Goal: Information Seeking & Learning: Learn about a topic

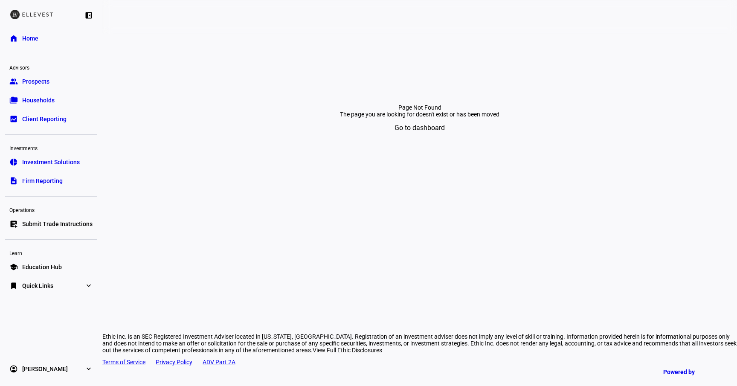
click at [417, 138] on span "Go to dashboard" at bounding box center [420, 128] width 50 height 20
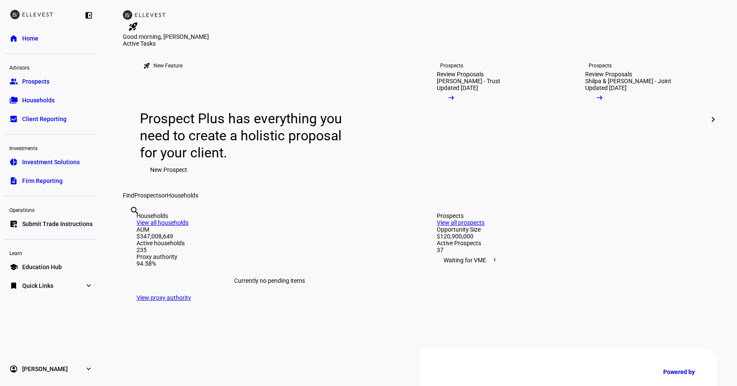
click at [71, 125] on link "bid_landscape Client Reporting" at bounding box center [51, 118] width 92 height 17
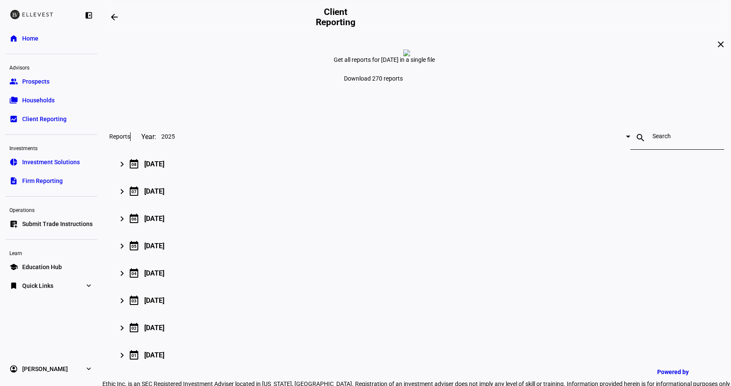
click at [70, 94] on link "folder_copy Households" at bounding box center [51, 100] width 92 height 17
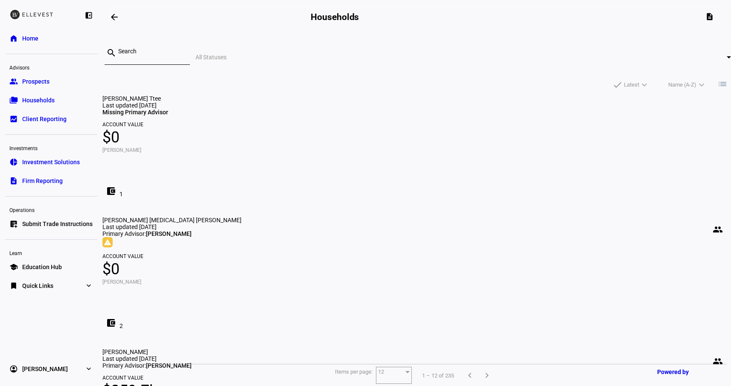
click at [48, 162] on span "Investment Solutions" at bounding box center [51, 162] width 58 height 9
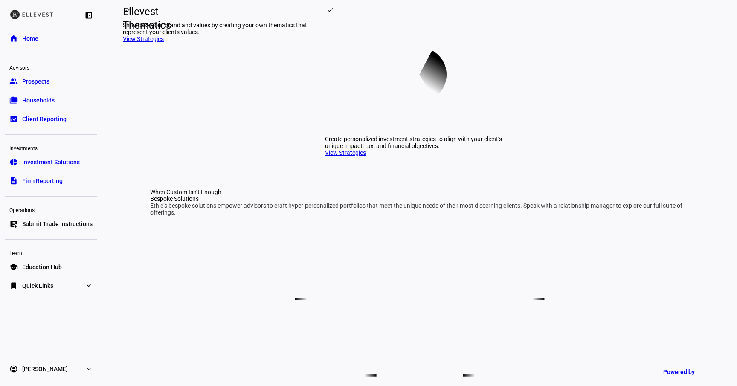
scroll to position [299, 0]
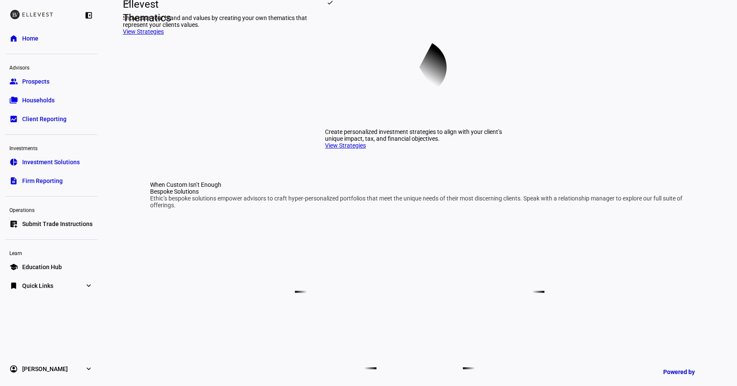
click at [123, 15] on div "Ellevest Thematics" at bounding box center [123, 11] width 0 height 7
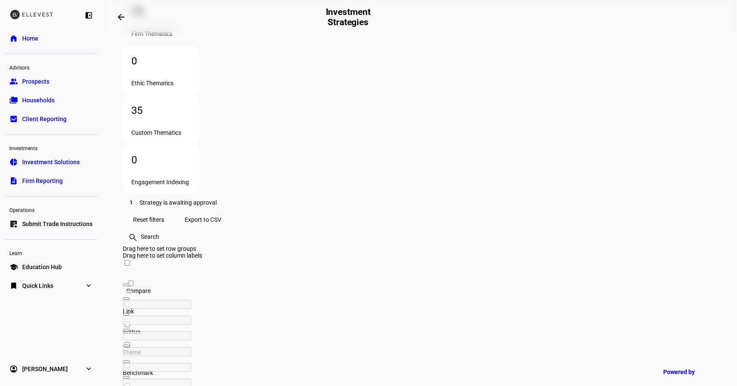
scroll to position [177, 0]
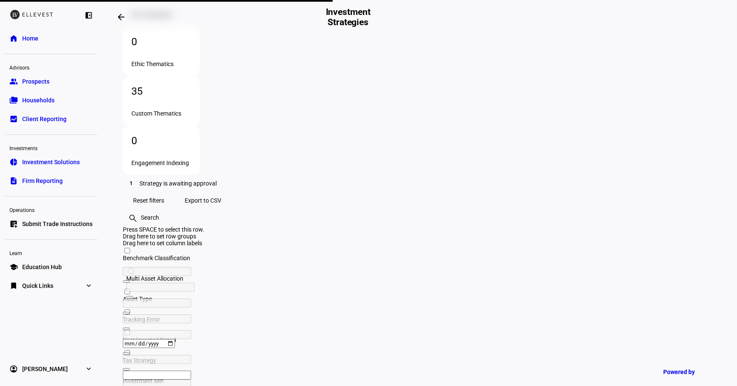
scroll to position [0, 0]
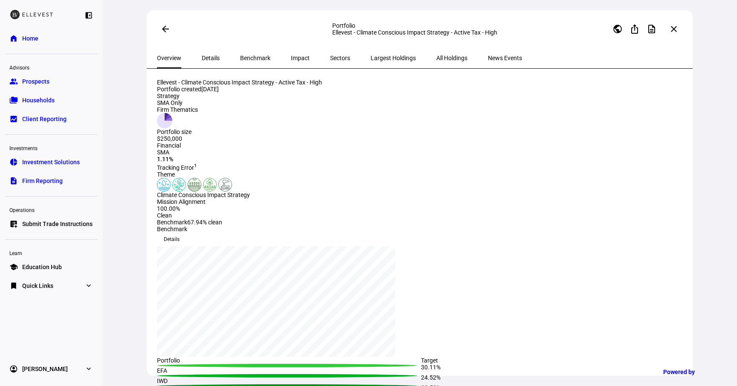
click at [436, 61] on span "All Holdings" at bounding box center [451, 58] width 31 height 6
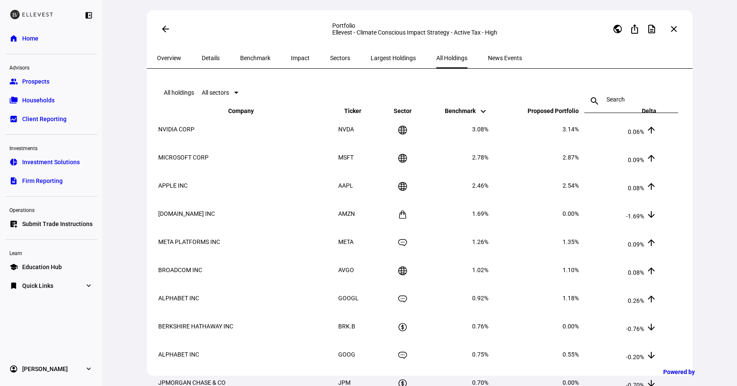
click at [371, 61] on span "Largest Holdings" at bounding box center [393, 58] width 45 height 6
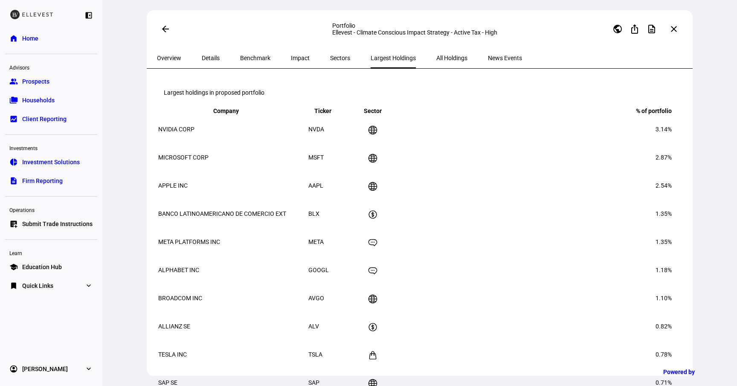
click at [291, 61] on span "Impact" at bounding box center [300, 58] width 19 height 6
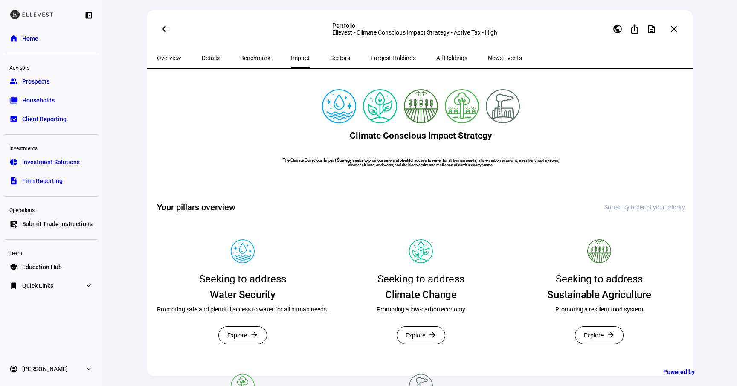
click at [330, 61] on span "Sectors" at bounding box center [340, 58] width 20 height 6
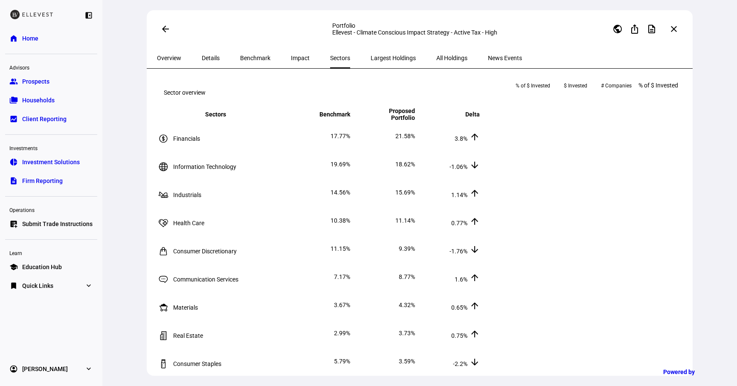
click at [246, 61] on span "Benchmark" at bounding box center [255, 58] width 30 height 6
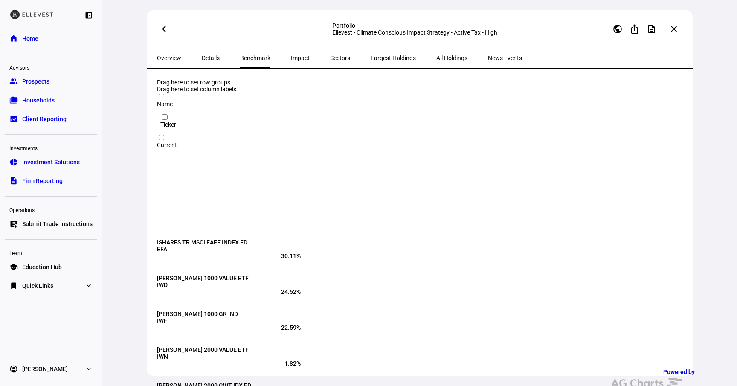
click at [166, 239] on div "ISHARES TR MSCI EAFE INDEX FD" at bounding box center [274, 242] width 235 height 7
drag, startPoint x: 166, startPoint y: 118, endPoint x: 659, endPoint y: 236, distance: 507.5
click at [659, 239] on div "ISHARES TR MSCI EAFE INDEX FD EFA 30.11% [PERSON_NAME] 1000 VALUE ETF IWD 24.52…" at bounding box center [421, 301] width 528 height 125
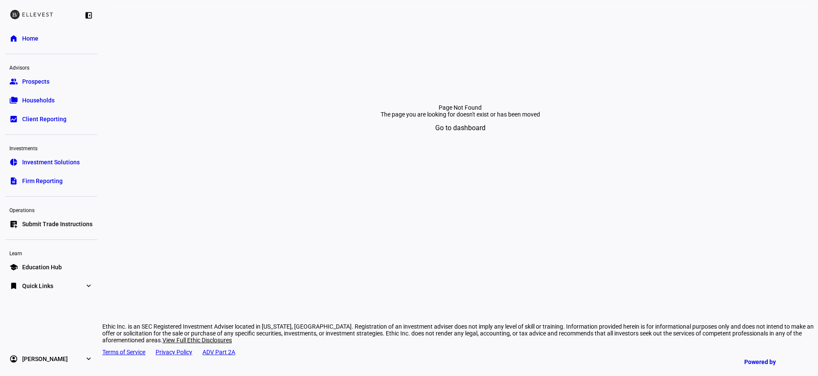
click at [55, 165] on span "Investment Solutions" at bounding box center [51, 162] width 58 height 9
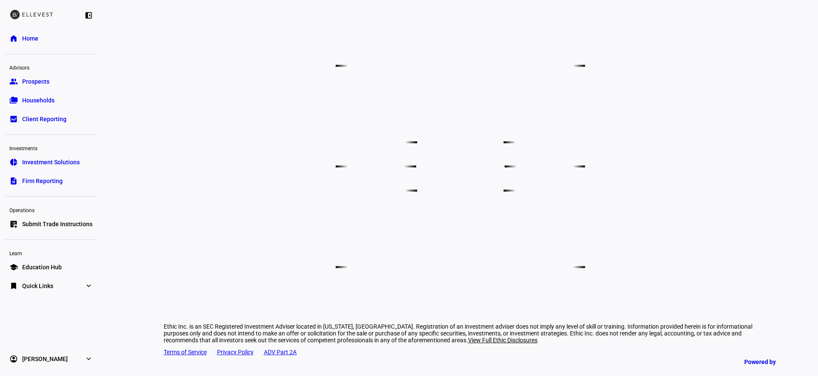
scroll to position [257, 0]
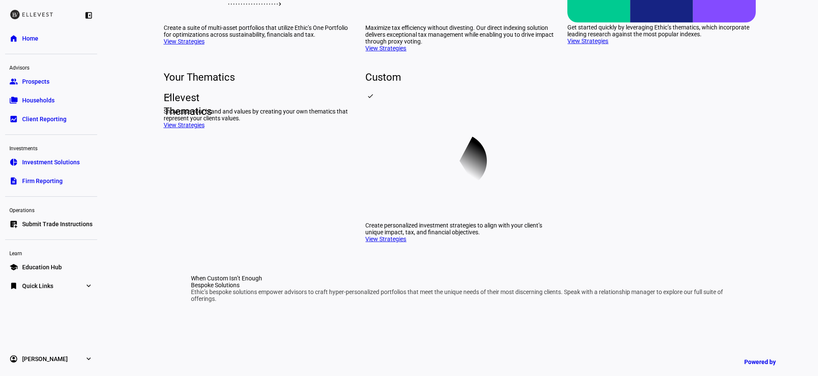
scroll to position [270, 0]
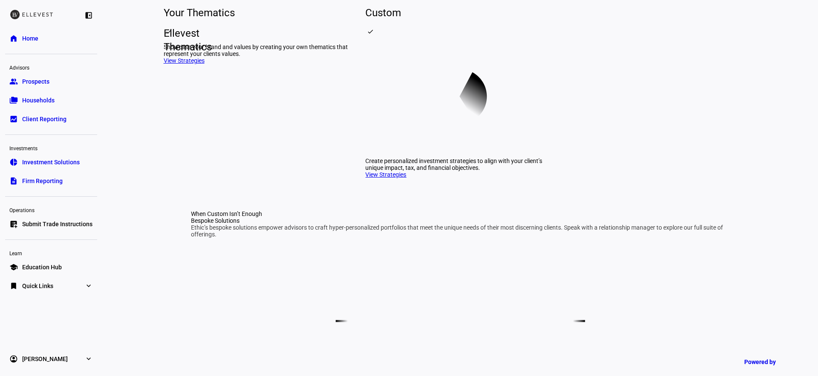
click at [164, 44] on div "Ellevest Thematics" at bounding box center [164, 40] width 0 height 7
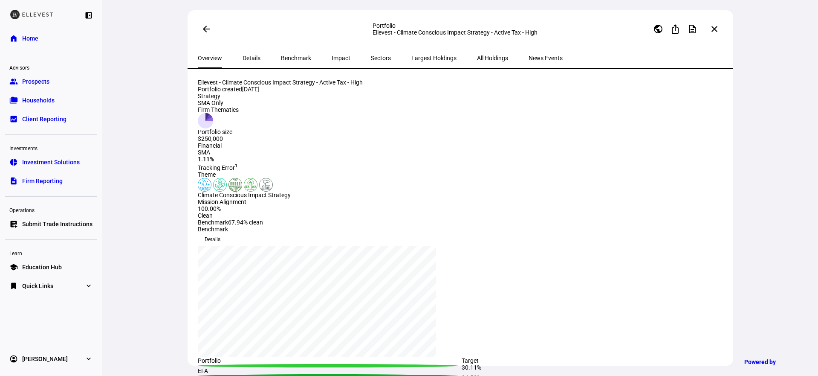
click at [332, 61] on span "Impact" at bounding box center [341, 58] width 19 height 6
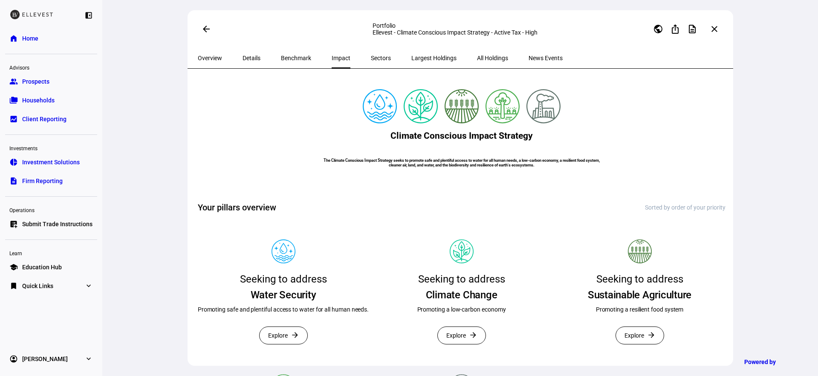
click at [287, 61] on span "Benchmark" at bounding box center [296, 58] width 30 height 6
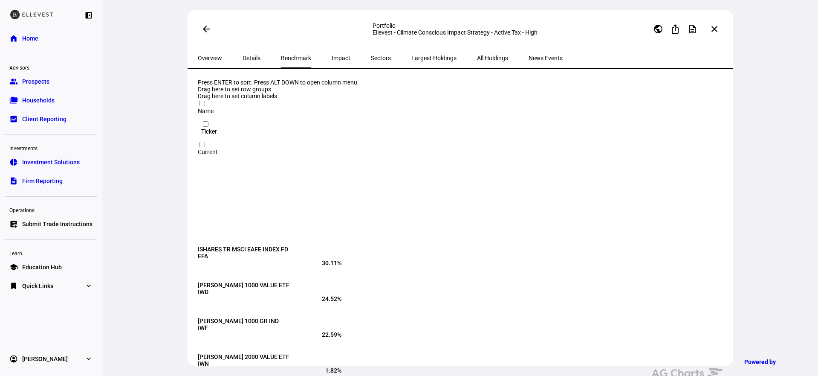
drag, startPoint x: 205, startPoint y: 100, endPoint x: 283, endPoint y: 136, distance: 86.1
click at [498, 276] on div "ISHARES TR MSCI EAFE INDEX FD EFA 30.11% [PERSON_NAME] 1000 VALUE ETF IWD 24.52…" at bounding box center [462, 308] width 528 height 125
drag, startPoint x: 719, startPoint y: 238, endPoint x: 437, endPoint y: 145, distance: 296.9
click at [437, 246] on div "ISHARES TR MSCI EAFE INDEX FD EFA 30.11% [PERSON_NAME] 1000 VALUE ETF IWD 24.52…" at bounding box center [462, 308] width 528 height 125
click at [676, 34] on mat-icon "ios_share" at bounding box center [675, 29] width 10 height 10
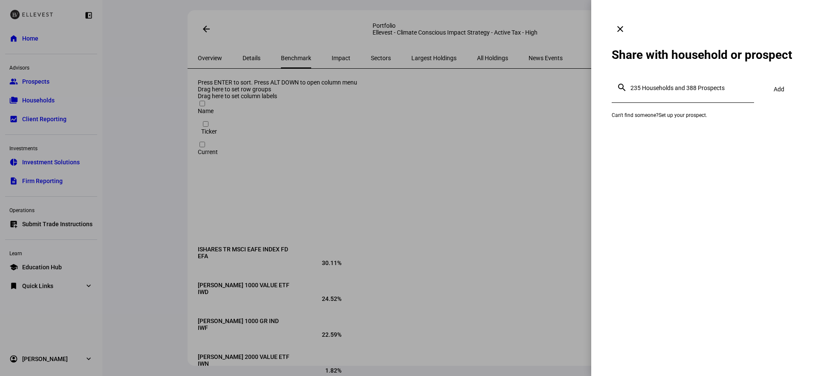
click at [631, 19] on span at bounding box center [620, 29] width 20 height 20
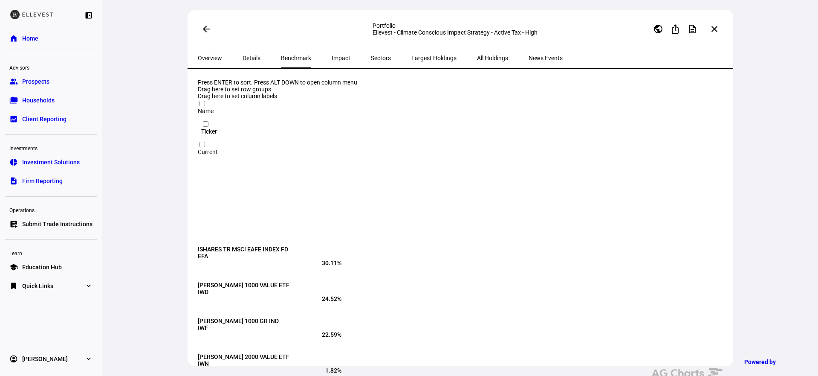
drag, startPoint x: 721, startPoint y: 231, endPoint x: 593, endPoint y: 192, distance: 134.2
click at [593, 192] on eth-route-card-body "Press ENTER to sort. Press ALT DOWN to open column menu Drag here to set row gr…" at bounding box center [461, 229] width 546 height 321
drag, startPoint x: 206, startPoint y: 100, endPoint x: 371, endPoint y: 154, distance: 173.1
click at [338, 128] on div "Ticker" at bounding box center [269, 131] width 137 height 7
click at [222, 128] on span at bounding box center [222, 131] width 0 height 7
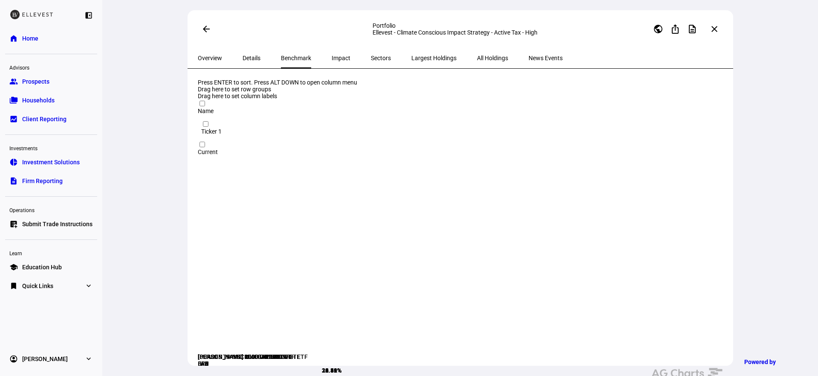
click at [198, 148] on span at bounding box center [198, 148] width 0 height 0
click at [274, 353] on div "[PERSON_NAME] 2000 GWT IDX FD" at bounding box center [315, 356] width 235 height 7
drag, startPoint x: 272, startPoint y: 139, endPoint x: 260, endPoint y: 104, distance: 36.2
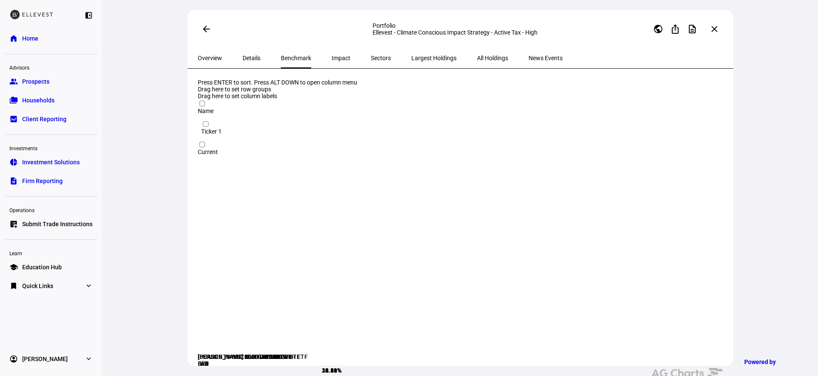
click at [202, 102] on div "Name" at bounding box center [315, 109] width 235 height 20
click at [211, 107] on span "Name" at bounding box center [206, 110] width 16 height 7
